Goal: Obtain resource: Download file/media

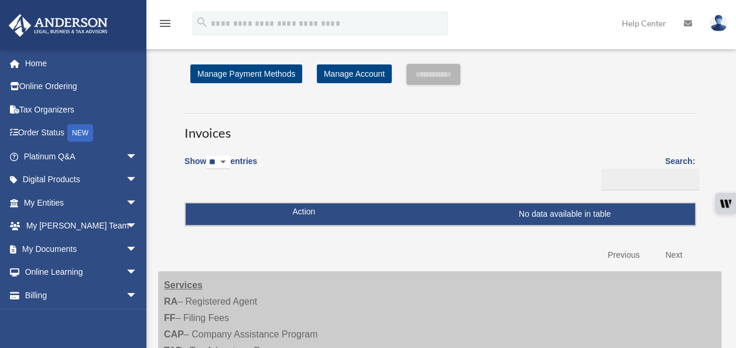
scroll to position [52, 0]
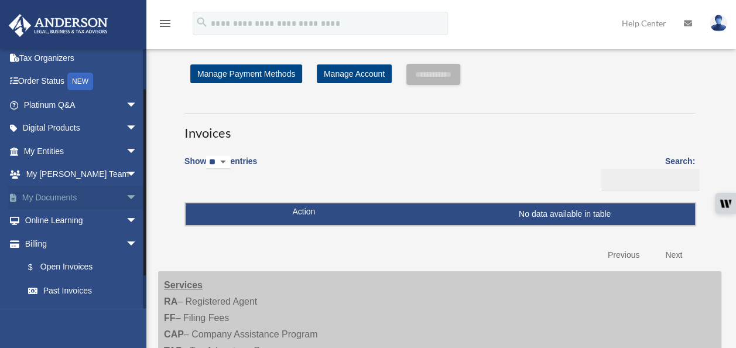
click at [47, 198] on link "My Documents arrow_drop_down" at bounding box center [81, 197] width 147 height 23
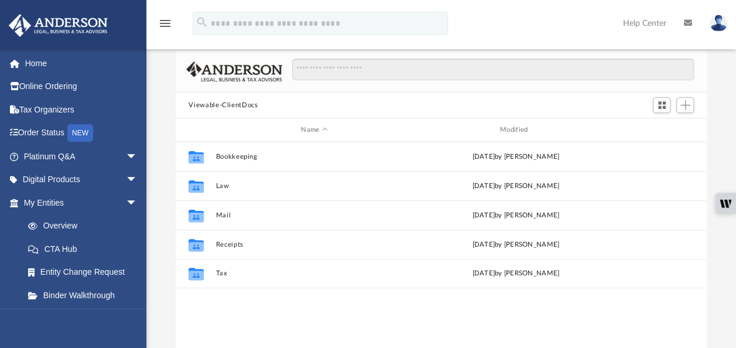
scroll to position [257, 521]
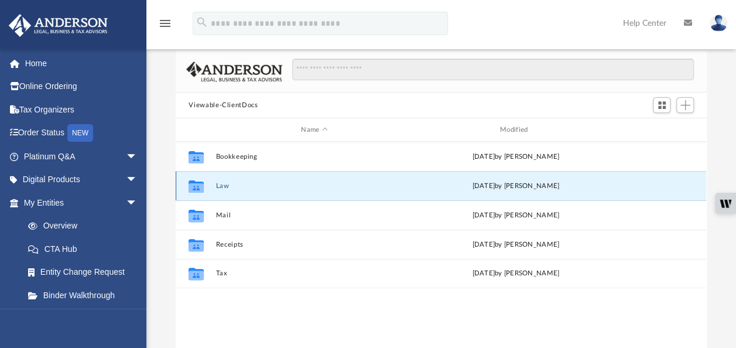
click at [290, 186] on button "Law" at bounding box center [314, 186] width 197 height 8
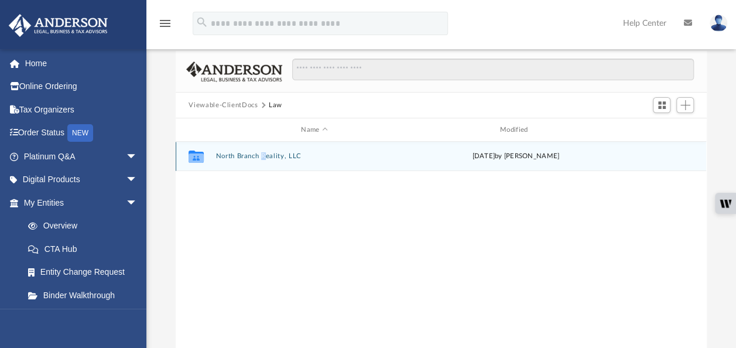
click at [266, 150] on div "Collaborated Folder North Branch Reality, LLC Mon Aug 4 2025 by Alfredo Cicena" at bounding box center [441, 156] width 530 height 29
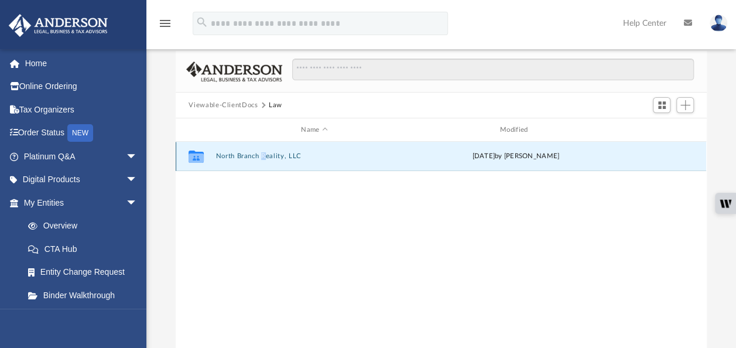
drag, startPoint x: 266, startPoint y: 150, endPoint x: 255, endPoint y: 159, distance: 13.3
click at [255, 159] on button "North Branch Reality, LLC" at bounding box center [314, 156] width 197 height 8
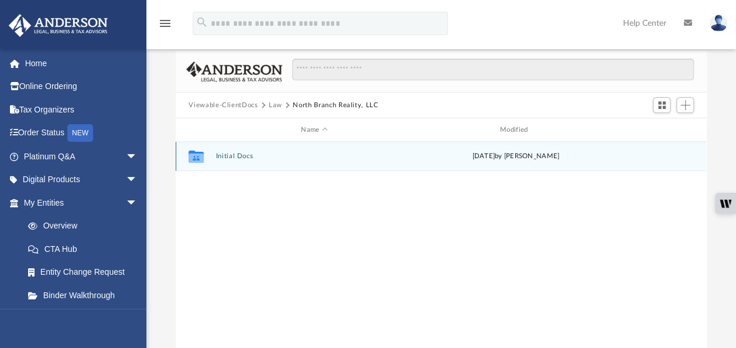
click at [245, 157] on button "Initial Docs" at bounding box center [314, 156] width 197 height 8
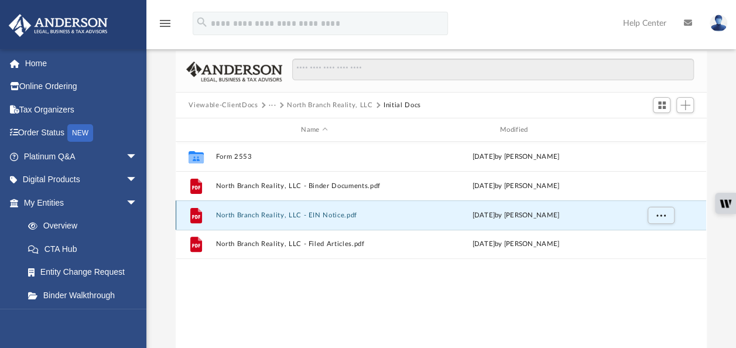
click at [281, 211] on button "North Branch Reality, LLC - EIN Notice.pdf" at bounding box center [314, 215] width 197 height 8
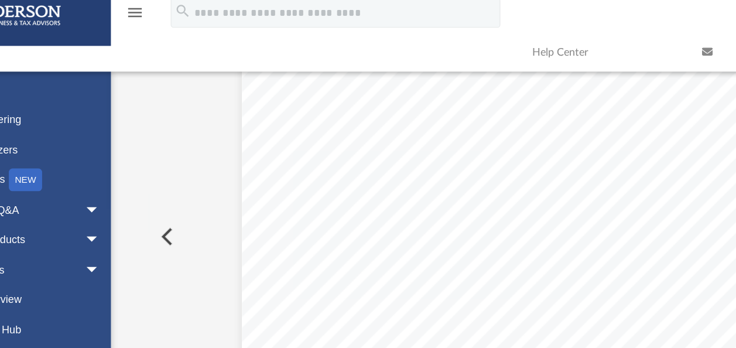
scroll to position [92, 0]
